Goal: Transaction & Acquisition: Purchase product/service

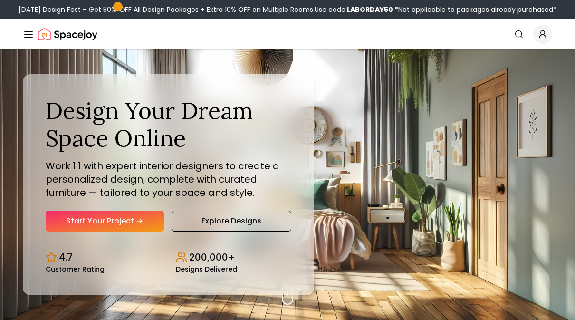
click at [95, 221] on link "Start Your Project" at bounding box center [105, 220] width 118 height 21
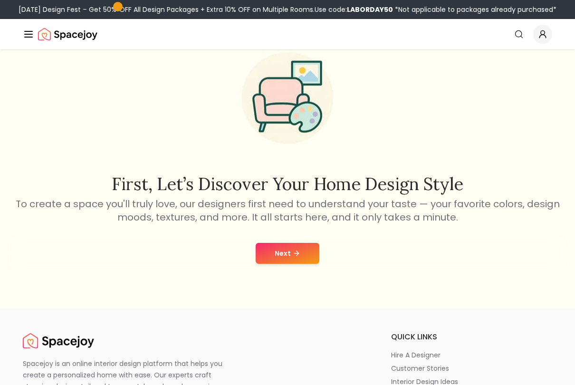
scroll to position [71, 0]
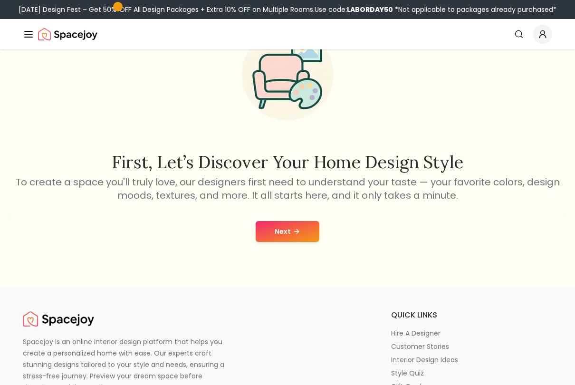
click at [272, 228] on button "Next" at bounding box center [288, 231] width 64 height 21
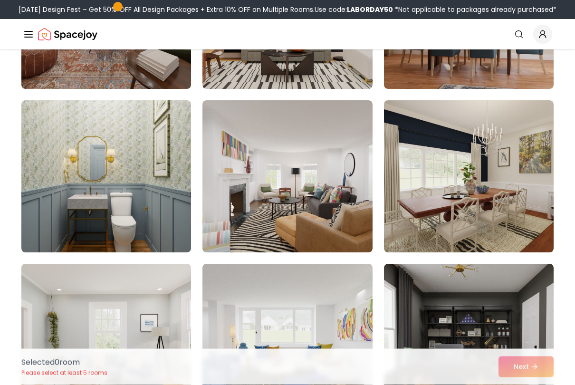
scroll to position [682, 0]
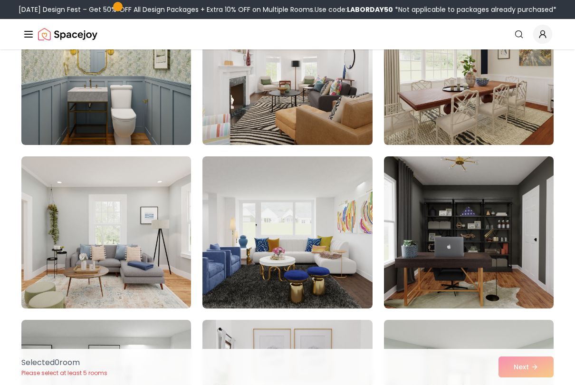
click at [510, 212] on img at bounding box center [469, 232] width 170 height 152
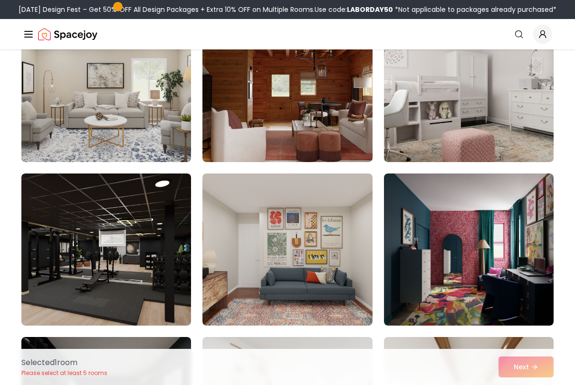
click at [82, 235] on img at bounding box center [106, 249] width 170 height 152
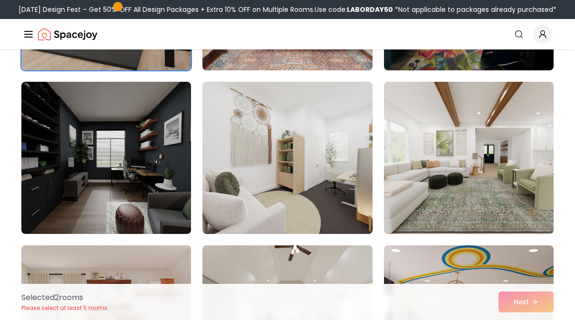
click at [66, 147] on img at bounding box center [106, 158] width 170 height 152
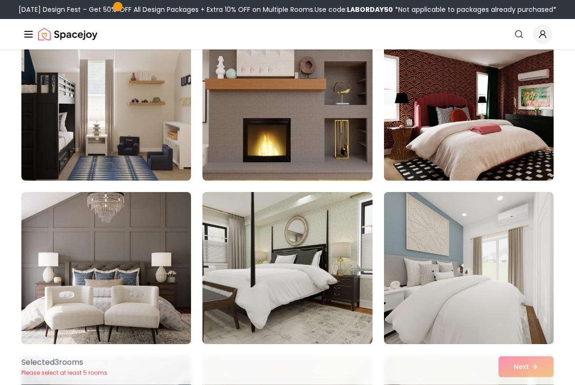
scroll to position [3041, 0]
click at [347, 164] on img at bounding box center [287, 104] width 170 height 152
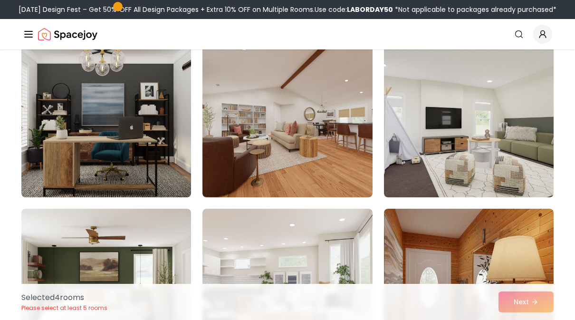
click at [61, 147] on img at bounding box center [106, 121] width 170 height 152
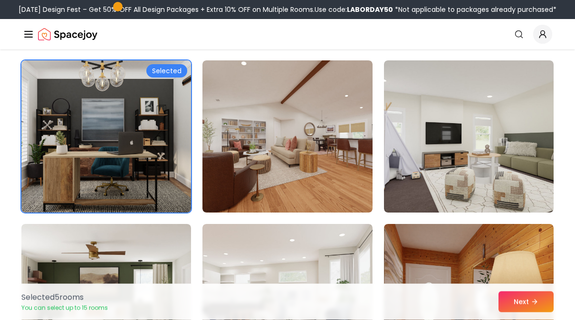
scroll to position [4779, 0]
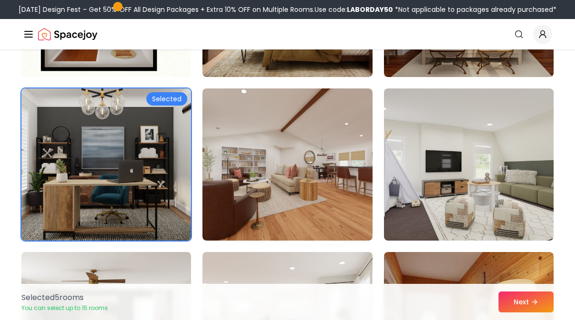
click at [533, 309] on button "Next" at bounding box center [525, 301] width 55 height 21
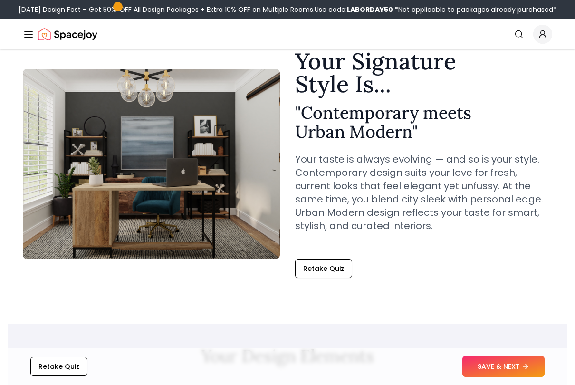
scroll to position [41, 0]
click at [504, 319] on button "SAVE & NEXT" at bounding box center [503, 366] width 82 height 21
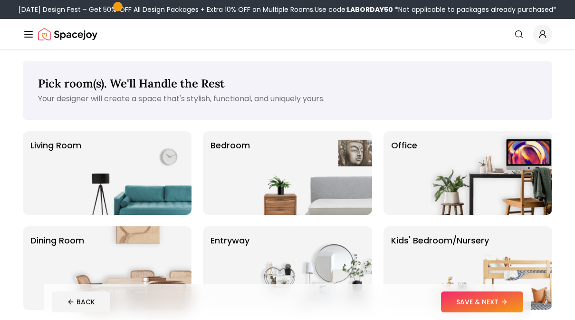
click at [312, 185] on img at bounding box center [311, 173] width 122 height 84
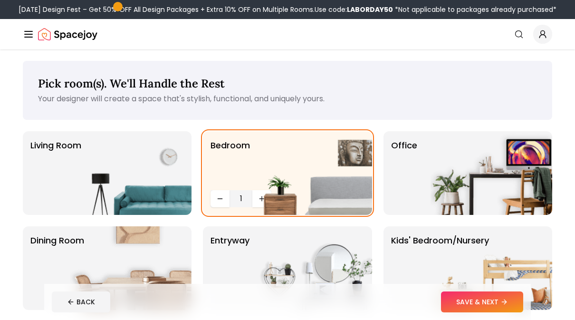
click at [511, 305] on button "SAVE & NEXT" at bounding box center [482, 301] width 82 height 21
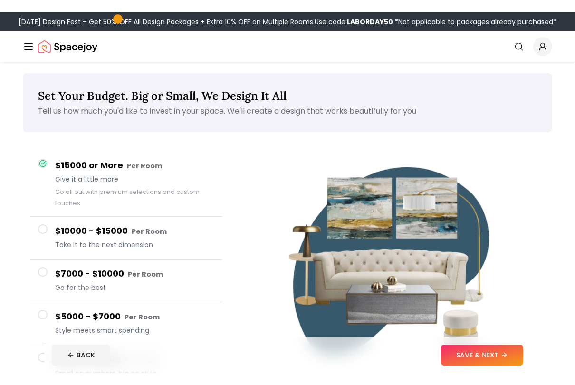
scroll to position [8, 0]
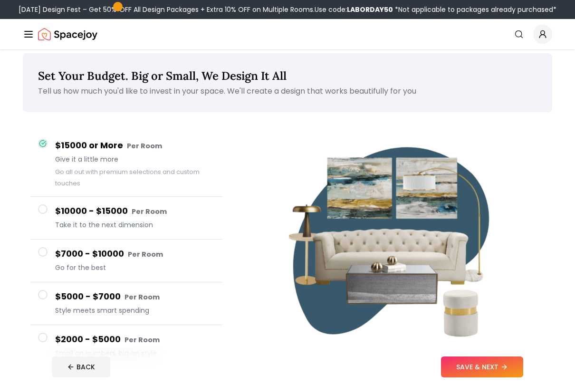
click at [506, 319] on icon at bounding box center [504, 367] width 8 height 8
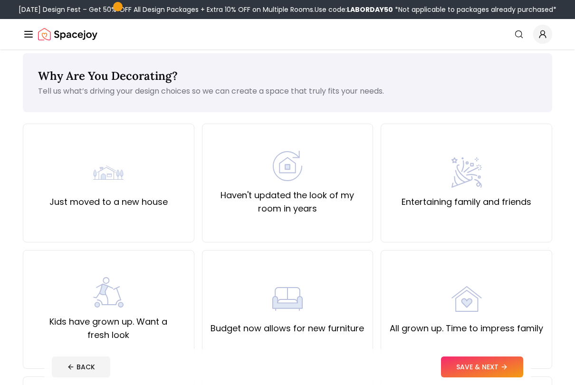
click at [60, 189] on div "Just moved to a new house" at bounding box center [108, 182] width 118 height 51
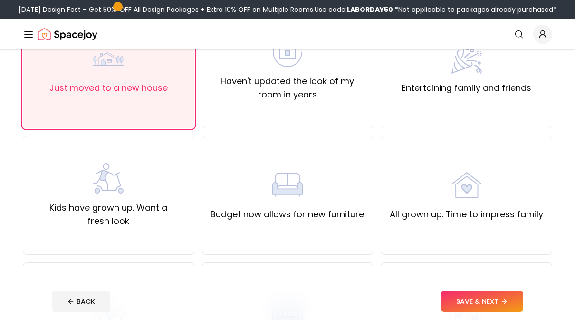
scroll to position [122, 0]
click at [334, 126] on div "Haven't updated the look of my room in years" at bounding box center [287, 68] width 171 height 119
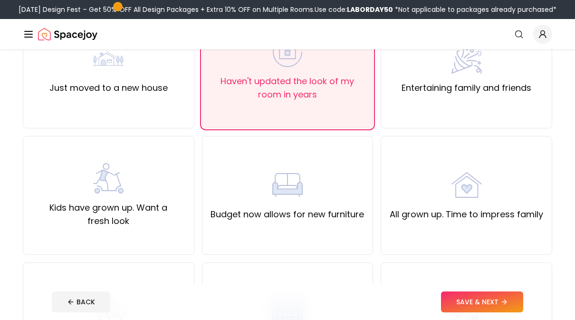
click at [508, 292] on button "SAVE & NEXT" at bounding box center [482, 301] width 82 height 21
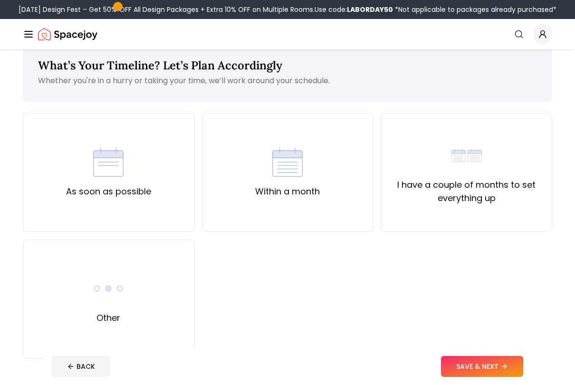
scroll to position [22, 0]
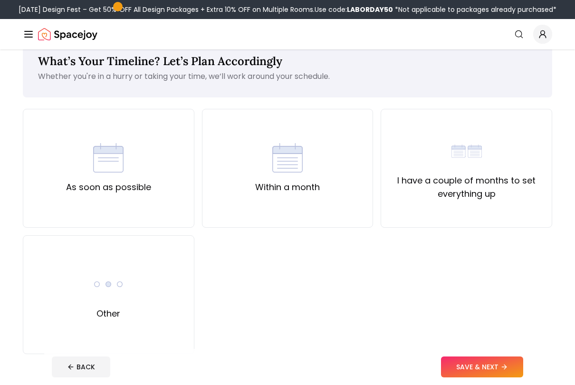
click at [78, 274] on div "Other" at bounding box center [108, 294] width 171 height 119
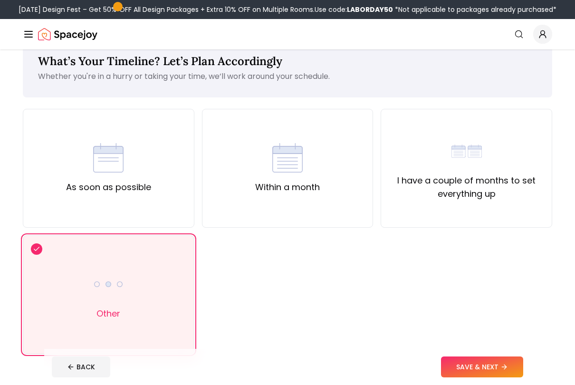
click at [495, 319] on button "SAVE & NEXT" at bounding box center [482, 366] width 82 height 21
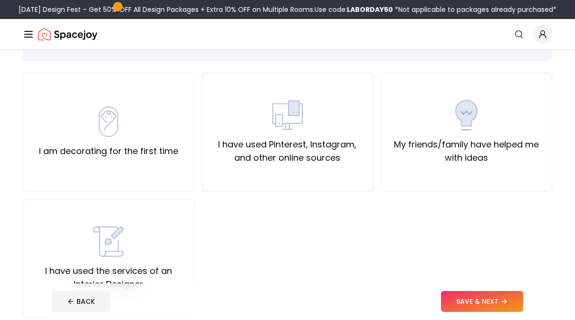
scroll to position [57, 0]
click at [493, 302] on button "SAVE & NEXT" at bounding box center [482, 301] width 82 height 21
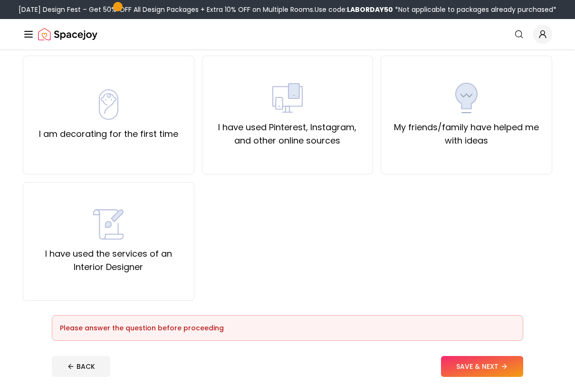
scroll to position [76, 0]
click at [325, 165] on div "I have used Pinterest, Instagram, and other online sources" at bounding box center [287, 115] width 171 height 119
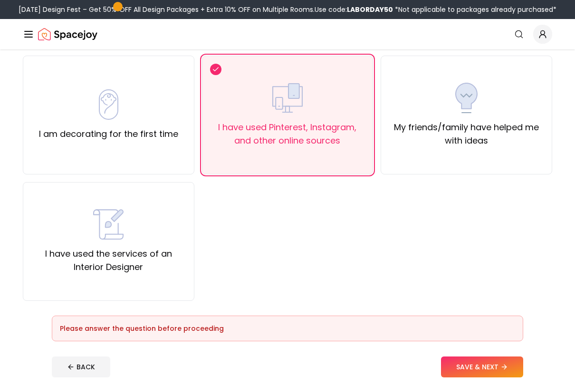
click at [502, 319] on button "SAVE & NEXT" at bounding box center [482, 366] width 82 height 21
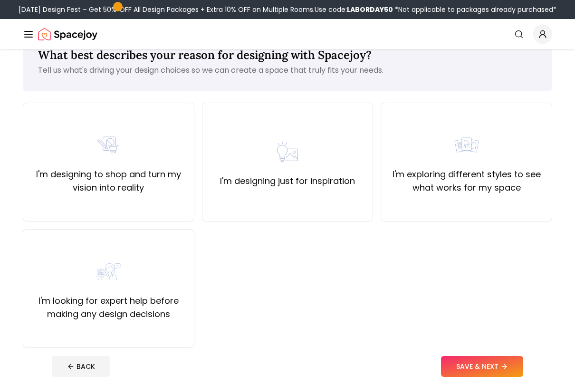
scroll to position [28, 0]
click at [364, 220] on div "I'm designing just for inspiration" at bounding box center [287, 162] width 171 height 119
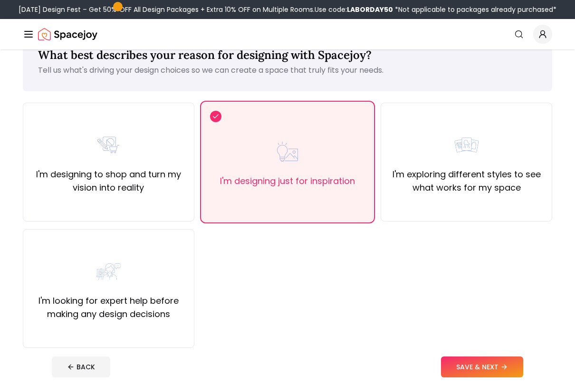
click at [519, 319] on button "SAVE & NEXT" at bounding box center [482, 366] width 82 height 21
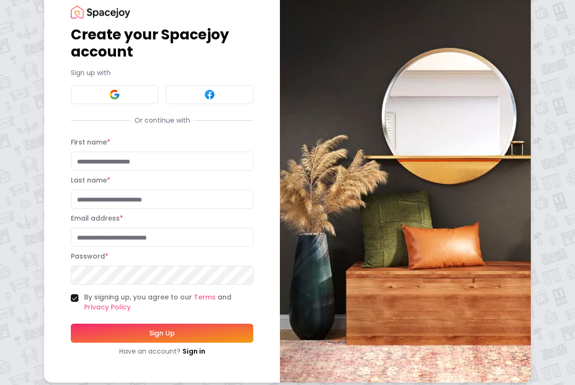
click at [129, 86] on button at bounding box center [114, 94] width 87 height 19
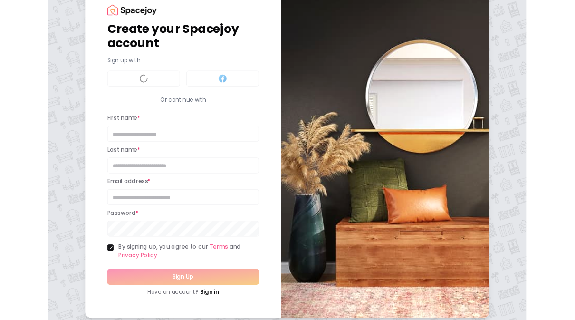
scroll to position [55, 0]
